Goal: Communication & Community: Answer question/provide support

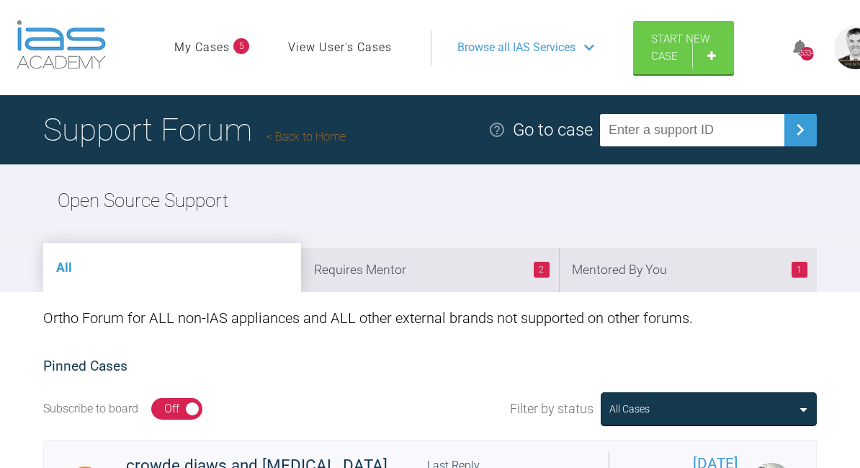
click at [705, 287] on li "1 Mentored By You" at bounding box center [688, 270] width 258 height 44
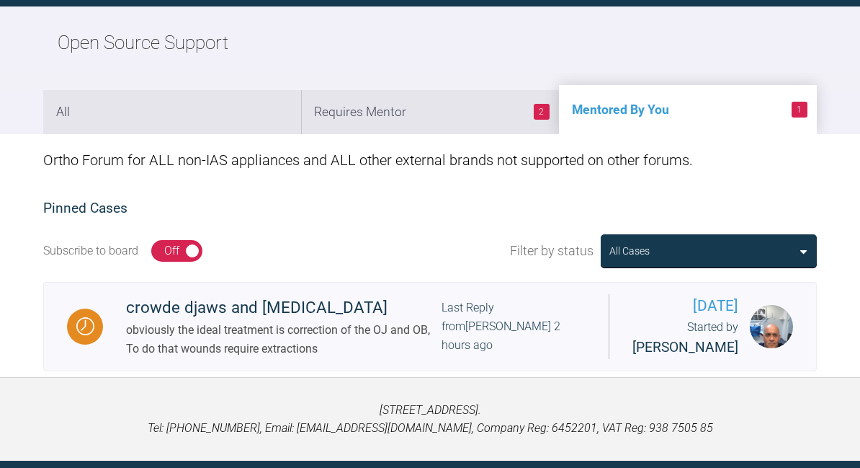
scroll to position [157, 0]
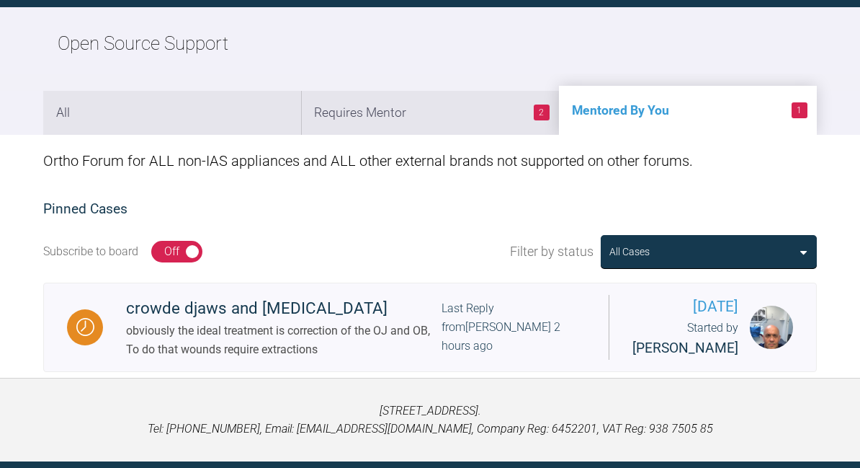
click at [290, 321] on div "crowde djaws and [MEDICAL_DATA]" at bounding box center [284, 308] width 316 height 26
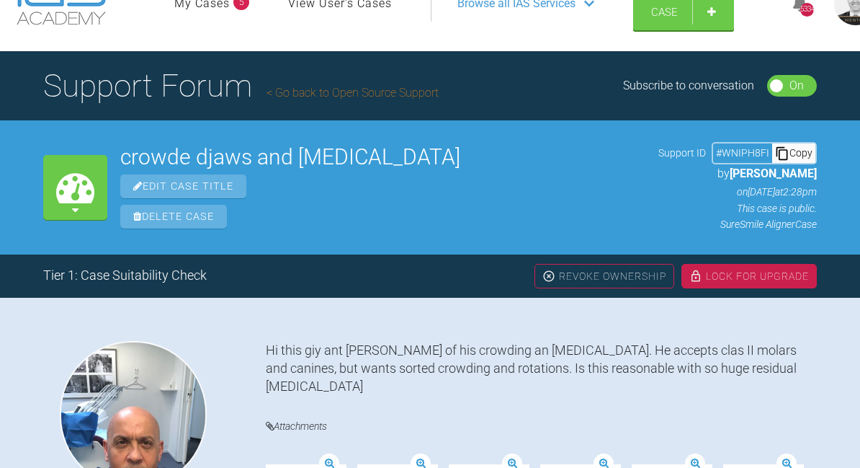
scroll to position [38, 0]
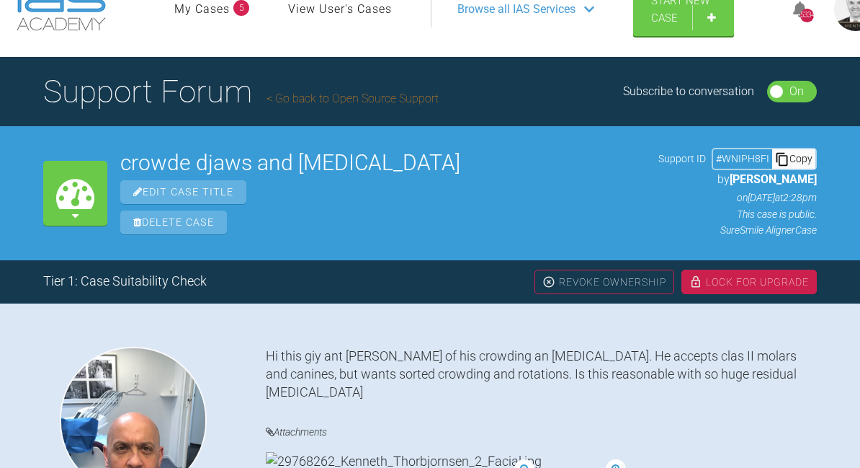
click at [748, 284] on div "Lock For Upgrade" at bounding box center [749, 281] width 135 height 24
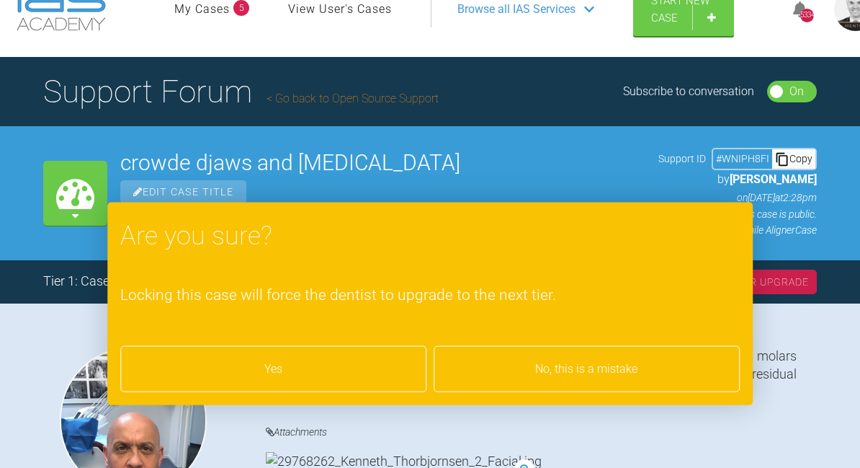
click at [359, 361] on div "Yes" at bounding box center [273, 369] width 306 height 46
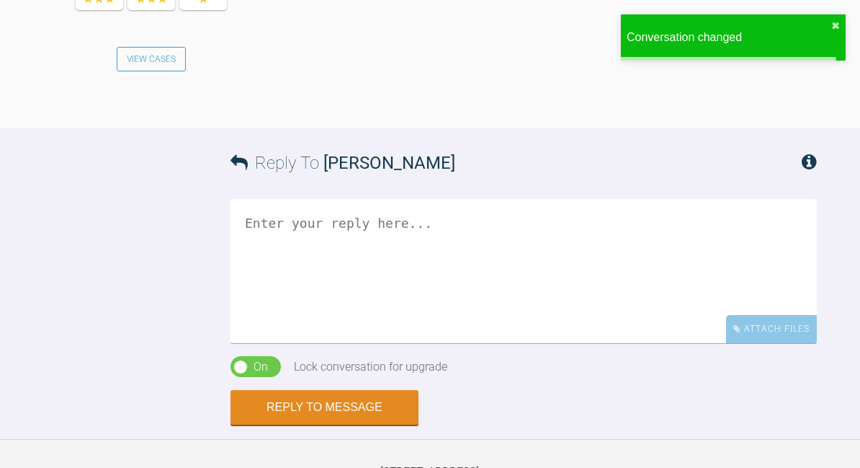
scroll to position [1804, 0]
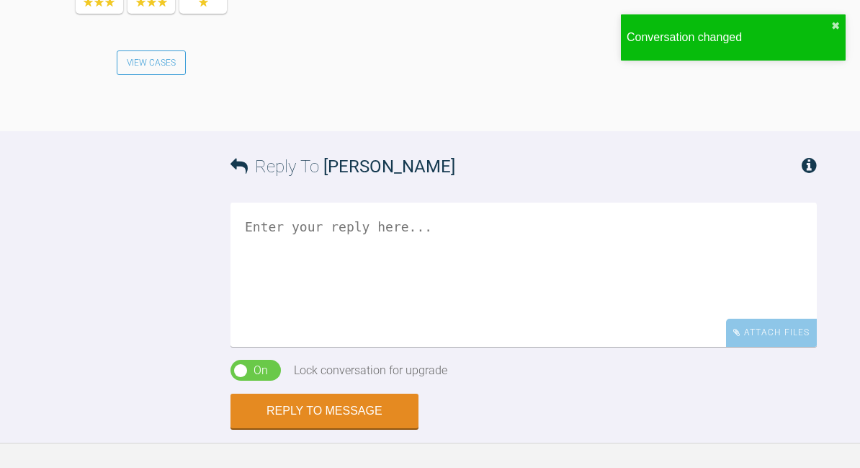
click at [588, 300] on textarea at bounding box center [524, 274] width 586 height 144
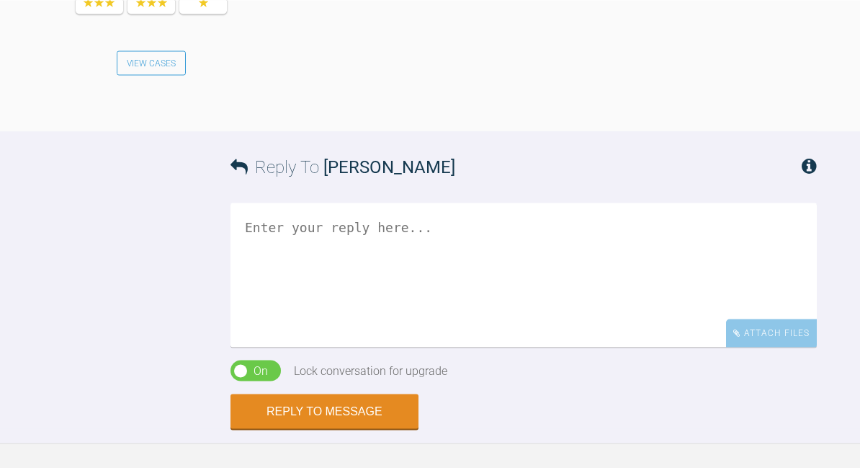
scroll to position [1803, 0]
click at [650, 232] on textarea at bounding box center [524, 275] width 586 height 144
click at [622, 231] on textarea "Ive looked at your sure smile set up" at bounding box center [524, 274] width 586 height 144
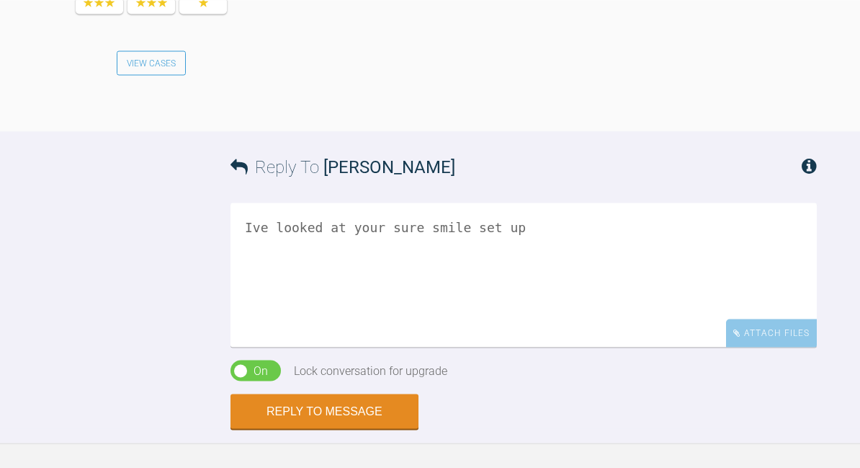
scroll to position [1803, 0]
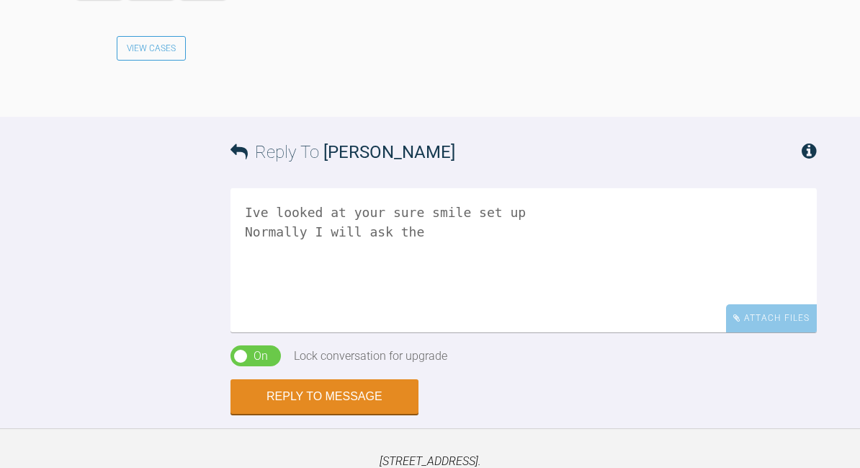
scroll to position [1818, 0]
click at [380, 243] on textarea "Ive looked at your sure smile set up Normally I will ask the" at bounding box center [524, 261] width 586 height 144
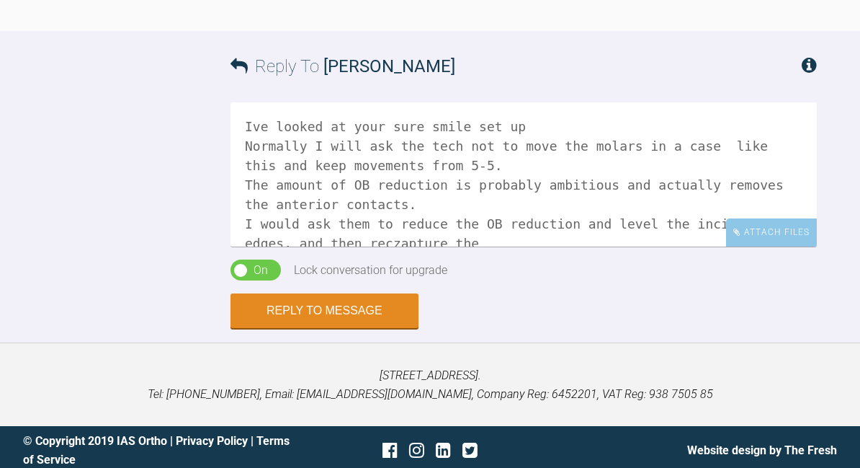
click at [756, 197] on textarea "Ive looked at your sure smile set up Normally I will ask the tech not to move t…" at bounding box center [524, 174] width 586 height 144
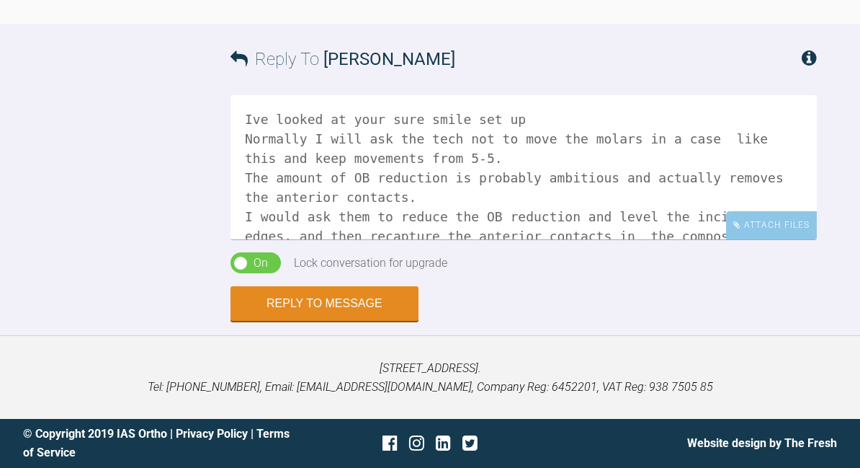
scroll to position [1952, 0]
type textarea "Ive looked at your sure smile set up Normally I will ask the tech not to move t…"
click at [285, 286] on button "Reply to Message" at bounding box center [325, 303] width 188 height 35
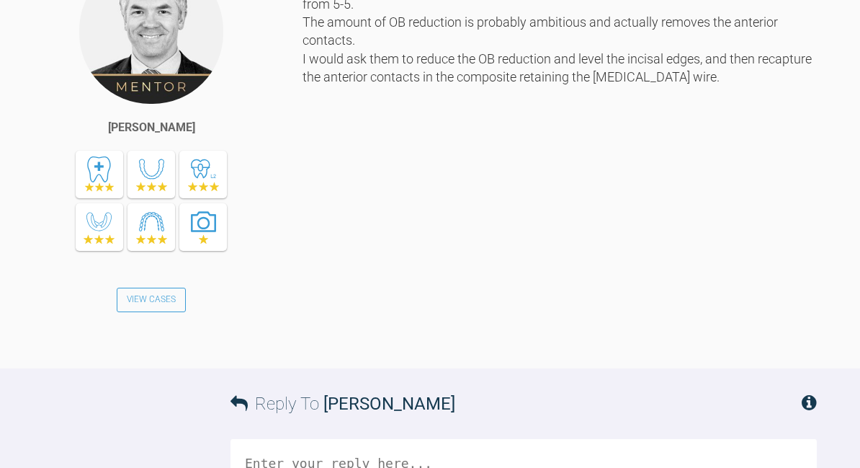
scroll to position [2174, 0]
